Goal: Information Seeking & Learning: Understand process/instructions

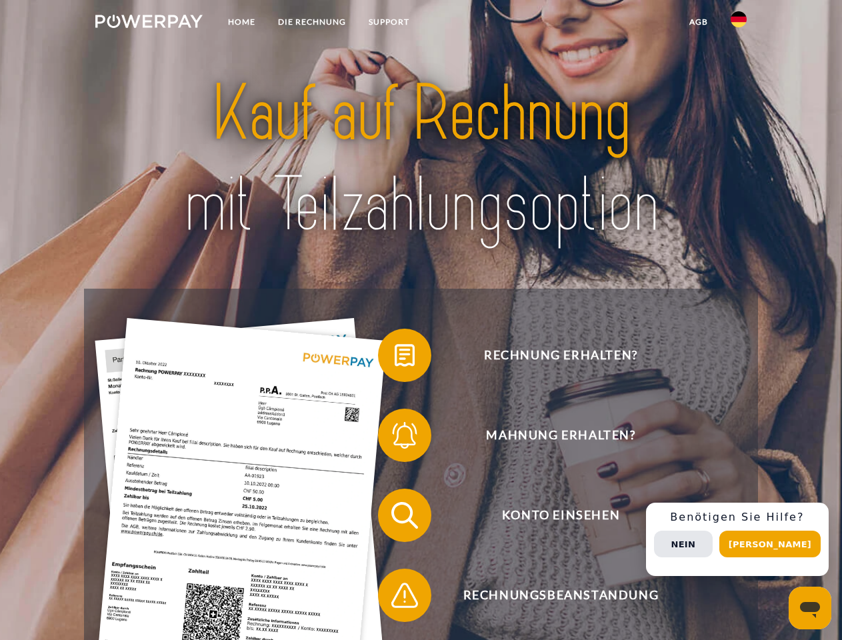
click at [149, 23] on img at bounding box center [148, 21] width 107 height 13
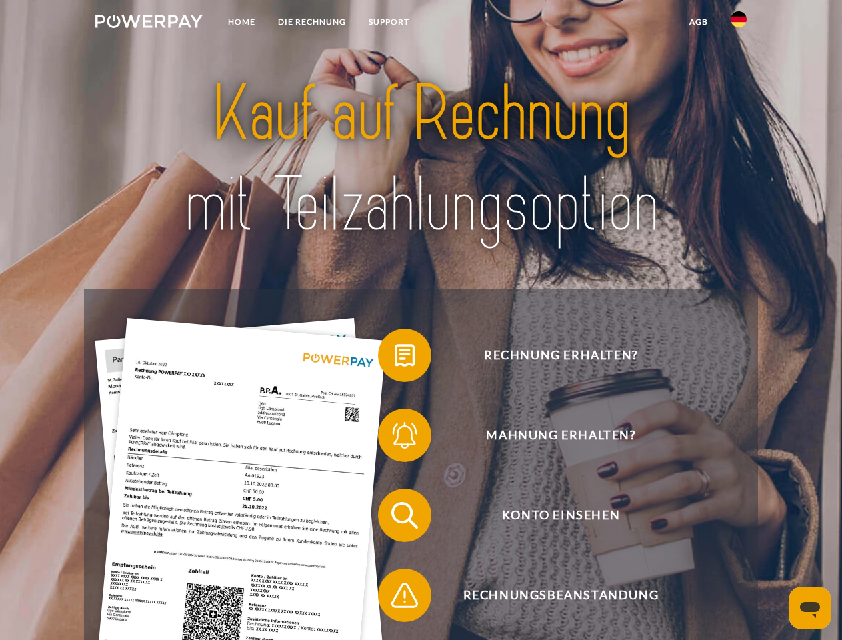
click at [739, 23] on img at bounding box center [739, 19] width 16 height 16
click at [698, 22] on link "agb" at bounding box center [698, 22] width 41 height 24
click at [395, 358] on span at bounding box center [384, 355] width 67 height 67
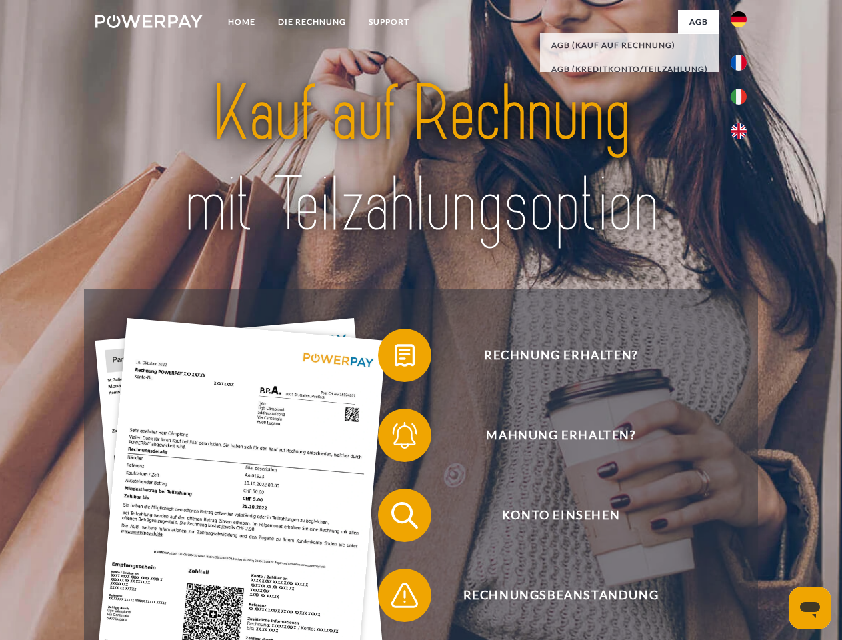
click at [395, 438] on span at bounding box center [384, 435] width 67 height 67
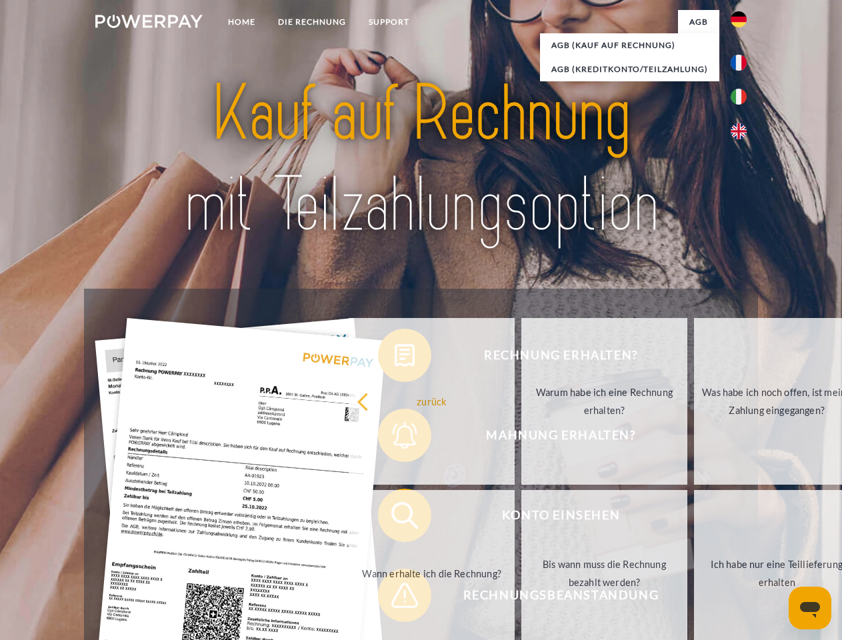
click at [521, 518] on link "Bis wann muss die Rechnung bezahlt werden?" at bounding box center [604, 573] width 166 height 167
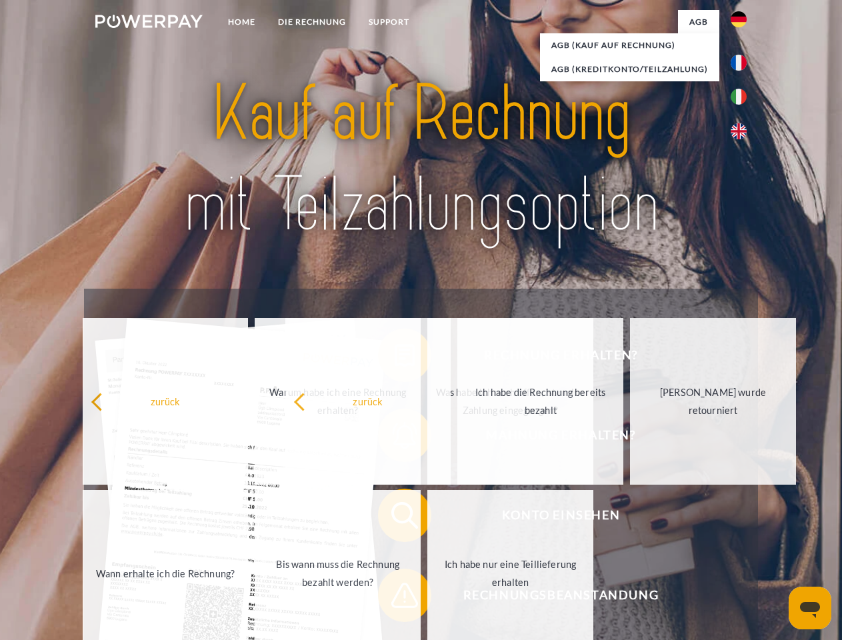
click at [395, 598] on span at bounding box center [384, 595] width 67 height 67
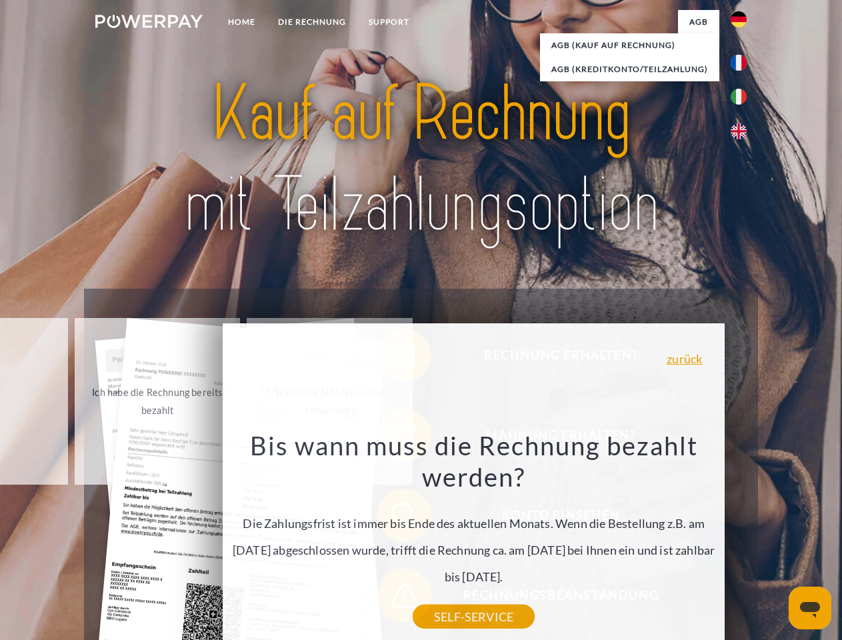
click at [742, 539] on div "Rechnung erhalten? Mahnung erhalten? Konto einsehen" at bounding box center [420, 555] width 673 height 533
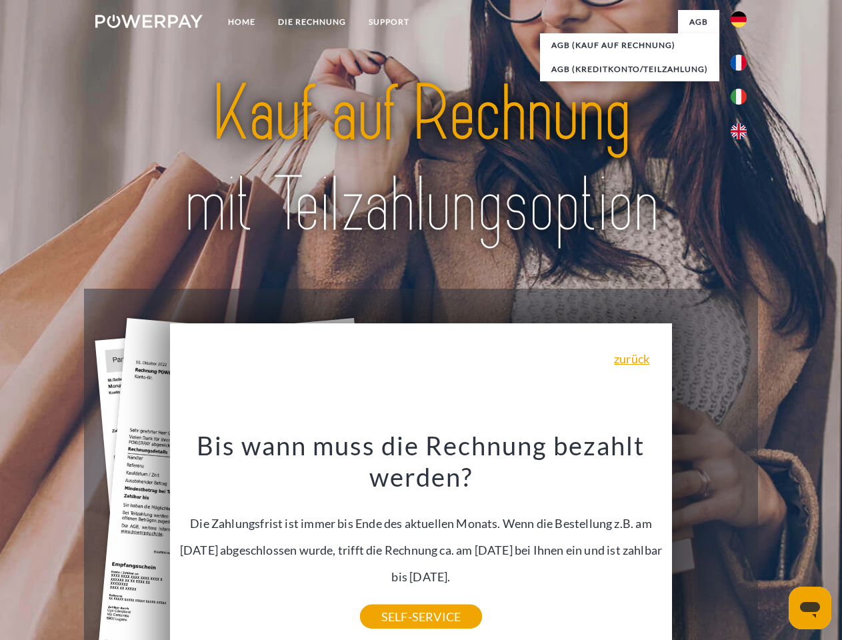
click at [709, 542] on span "Konto einsehen" at bounding box center [560, 515] width 327 height 53
click at [775, 544] on header "Home DIE RECHNUNG SUPPORT" at bounding box center [421, 460] width 842 height 921
